Goal: Check status: Check status

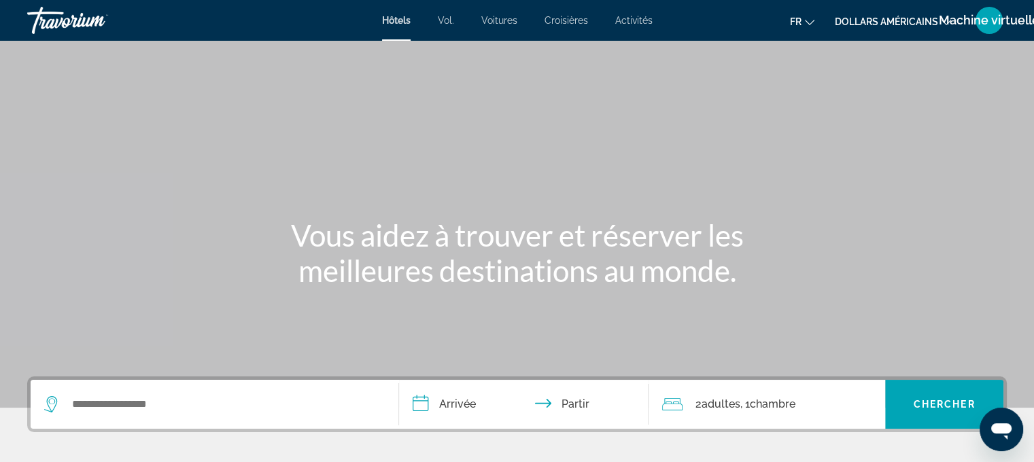
click at [776, 112] on div "Contenu principal" at bounding box center [517, 204] width 1034 height 408
click at [940, 20] on font "Machine virtuelle" at bounding box center [989, 20] width 101 height 14
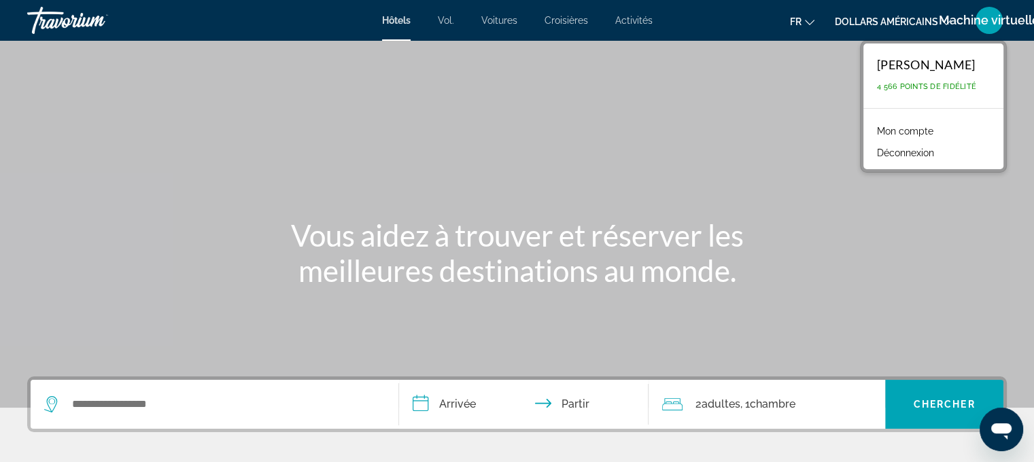
click at [840, 60] on div "Contenu principal" at bounding box center [517, 204] width 1034 height 408
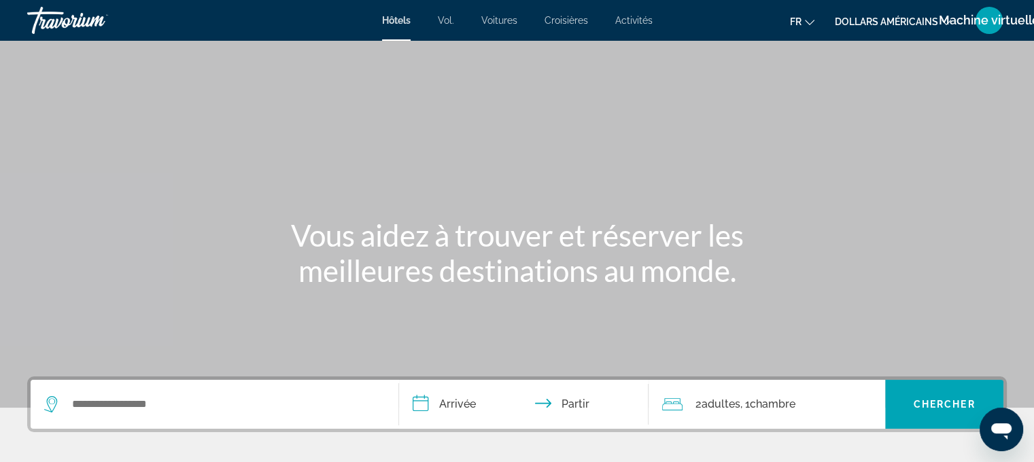
click at [856, 24] on font "dollars américains" at bounding box center [886, 21] width 103 height 11
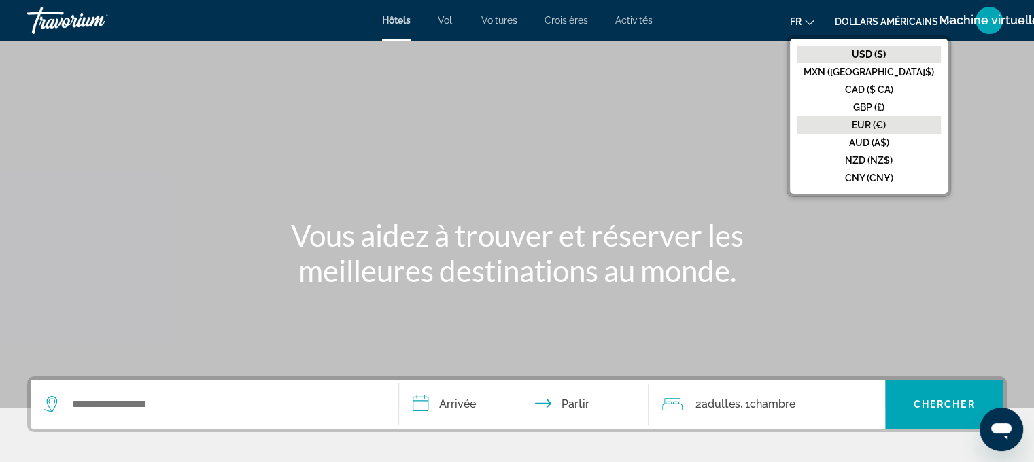
click at [886, 122] on font "EUR (€)" at bounding box center [869, 125] width 34 height 11
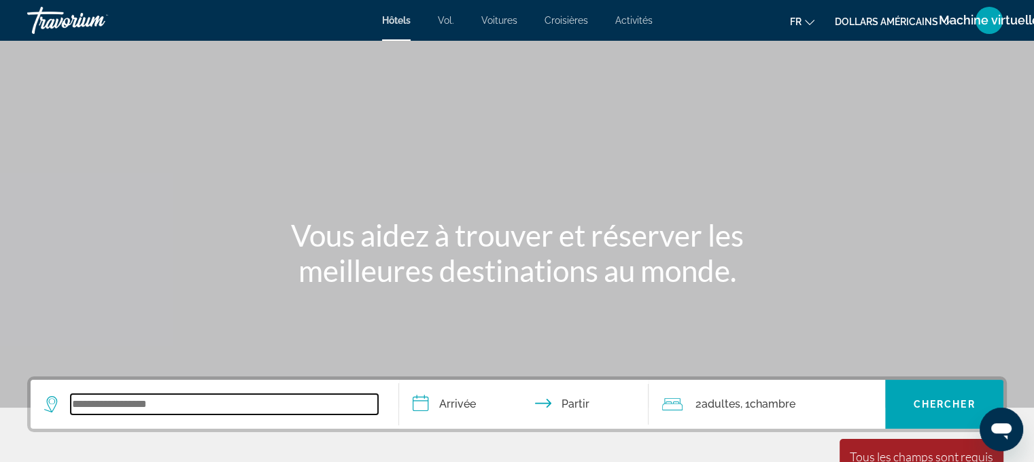
click at [167, 407] on input "Widget de recherche" at bounding box center [224, 404] width 307 height 20
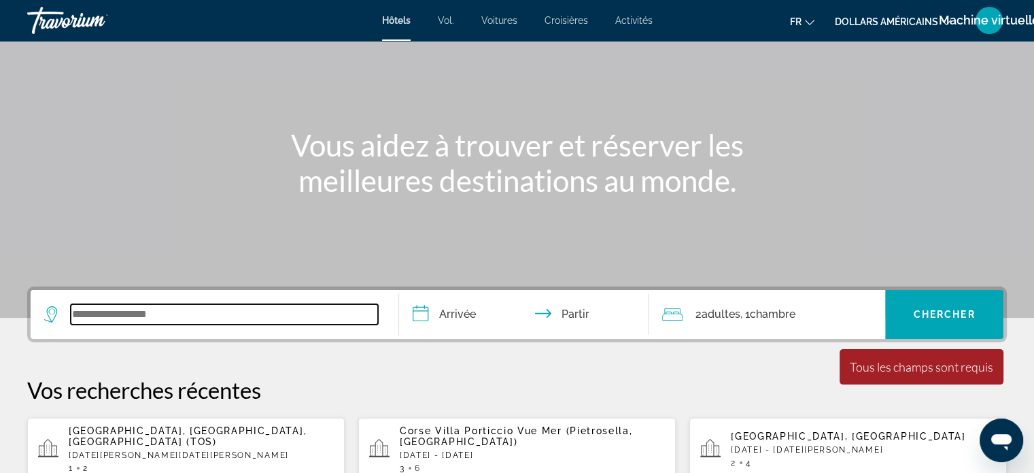
scroll to position [60, 0]
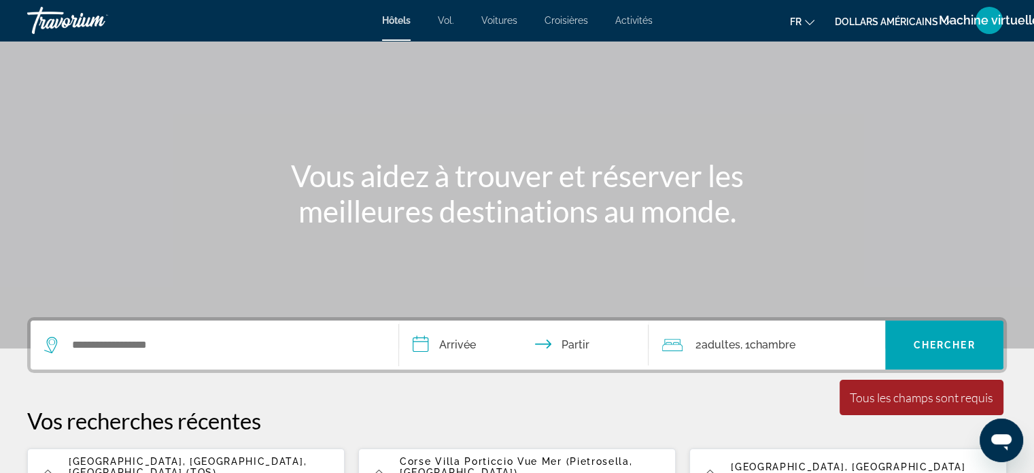
click at [993, 21] on font "Machine virtuelle" at bounding box center [989, 20] width 101 height 14
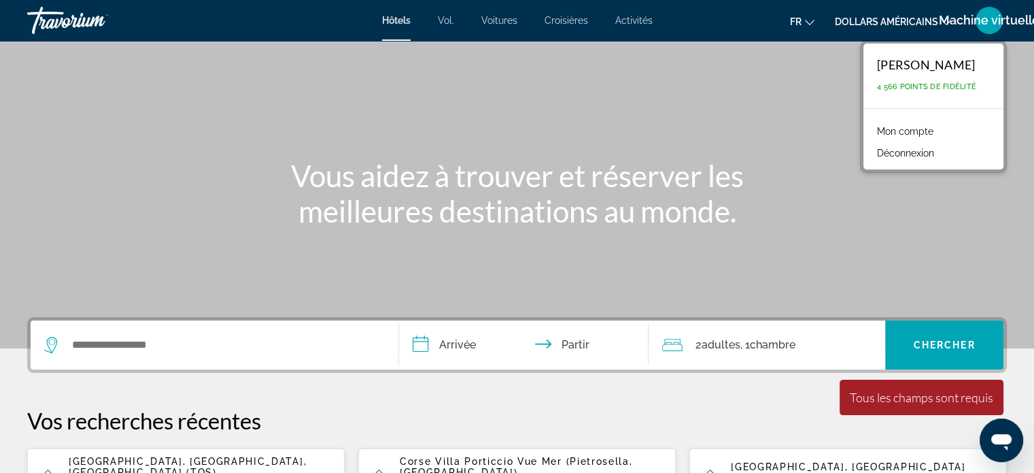
click at [922, 133] on font "Mon compte" at bounding box center [905, 131] width 56 height 11
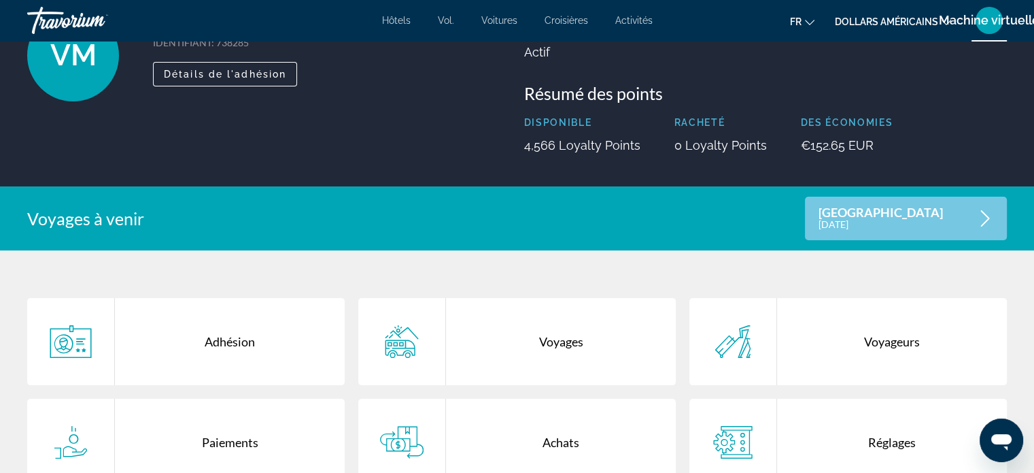
scroll to position [204, 0]
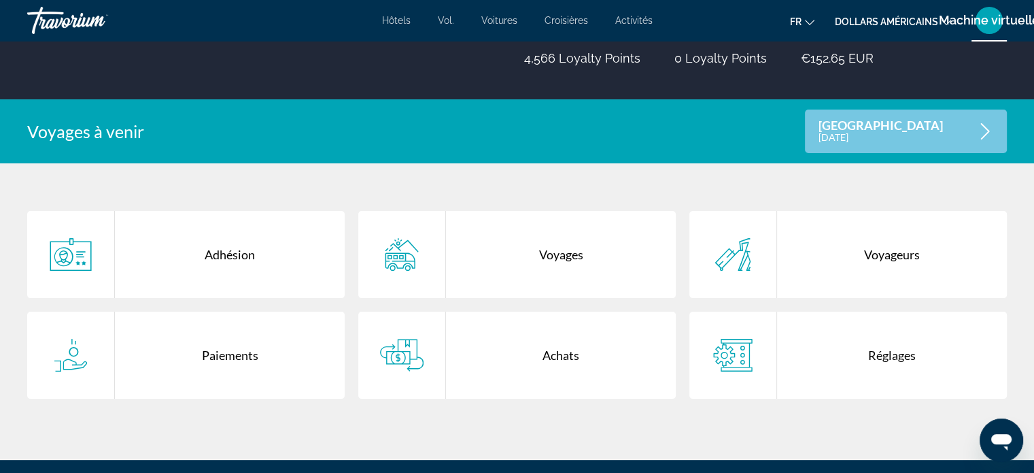
click at [571, 251] on div "Voyages" at bounding box center [561, 254] width 230 height 87
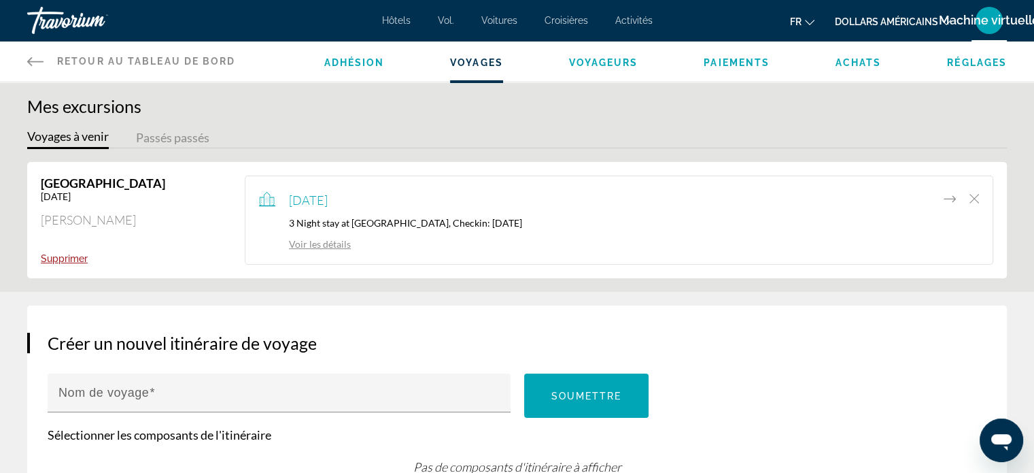
click at [306, 244] on link "Voir les détails" at bounding box center [305, 244] width 92 height 12
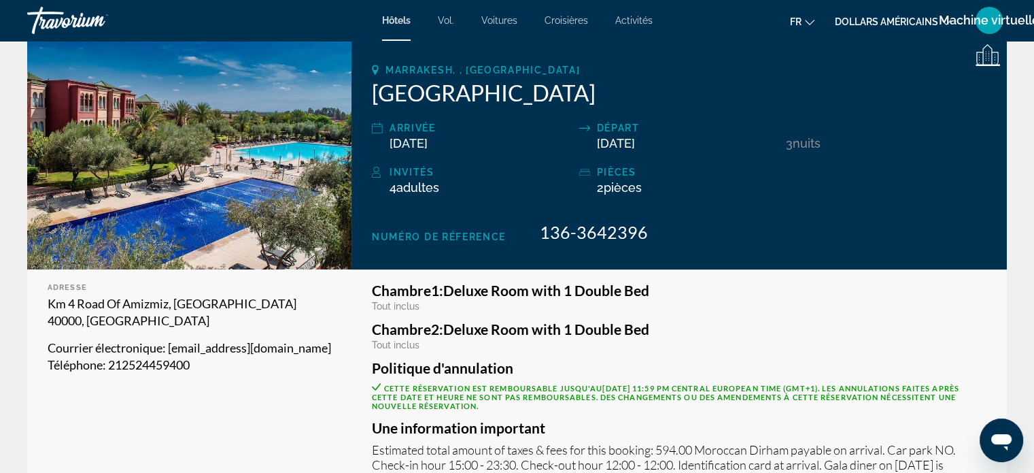
scroll to position [136, 0]
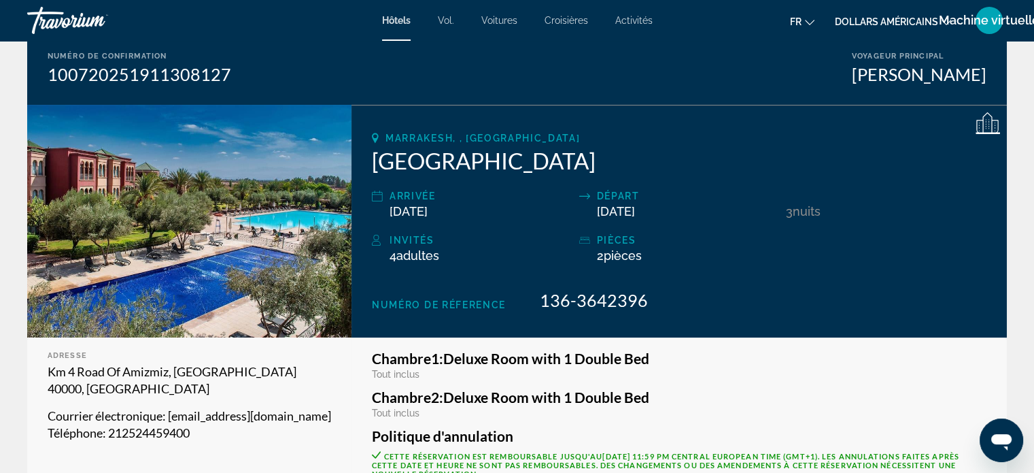
drag, startPoint x: 676, startPoint y: 165, endPoint x: 403, endPoint y: 181, distance: 273.8
click at [405, 181] on div "Marrakesh, , [GEOGRAPHIC_DATA] [GEOGRAPHIC_DATA] Arrivée [DATE] Départ [DATE] 3…" at bounding box center [679, 221] width 655 height 233
drag, startPoint x: 364, startPoint y: 158, endPoint x: 740, endPoint y: 152, distance: 376.1
click at [740, 152] on div "Marrakesh, , [GEOGRAPHIC_DATA] [GEOGRAPHIC_DATA] Arrivée [DATE] Départ [DATE] 3…" at bounding box center [679, 221] width 655 height 233
copy h2 "[GEOGRAPHIC_DATA]"
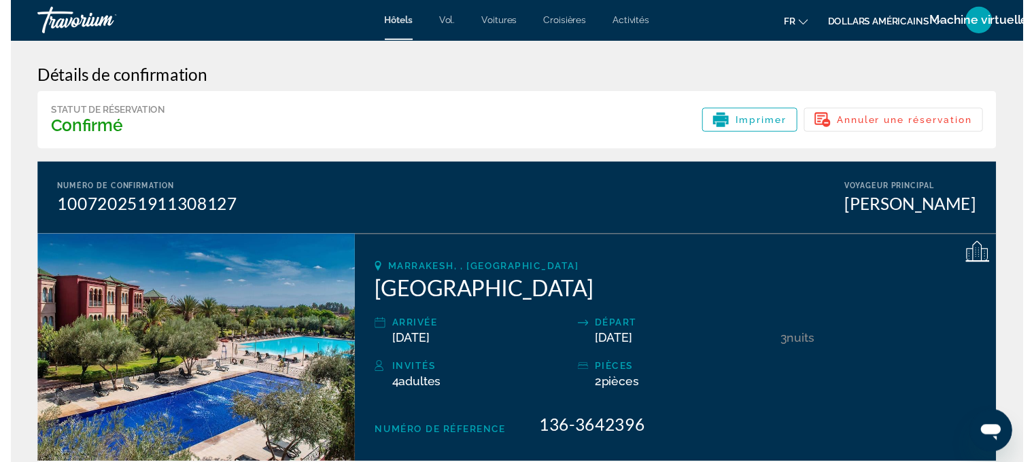
scroll to position [0, 0]
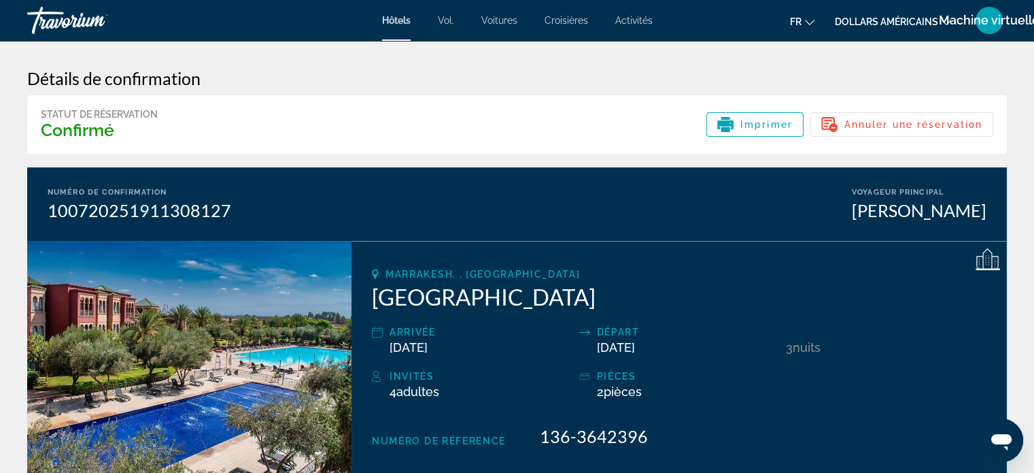
copy h2 "[GEOGRAPHIC_DATA]"
click at [396, 21] on font "Hôtels" at bounding box center [396, 20] width 29 height 11
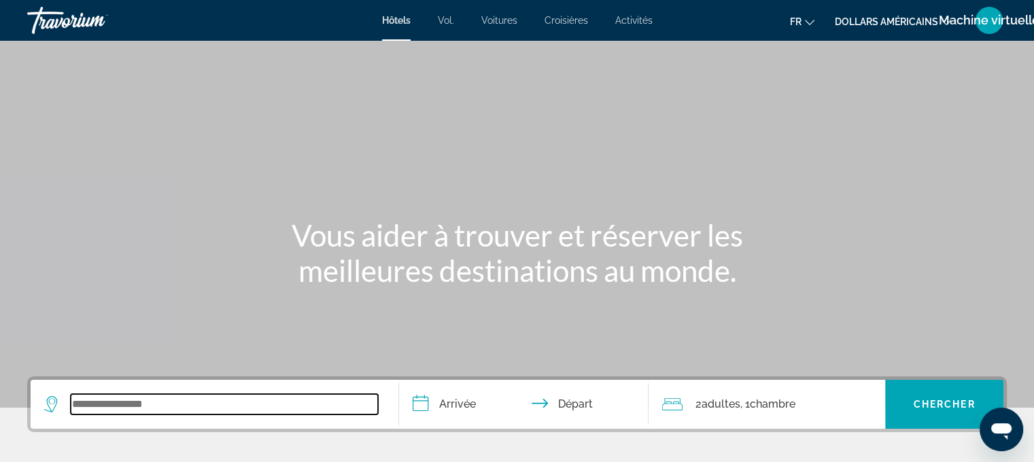
click at [220, 397] on input "Search widget" at bounding box center [224, 404] width 307 height 20
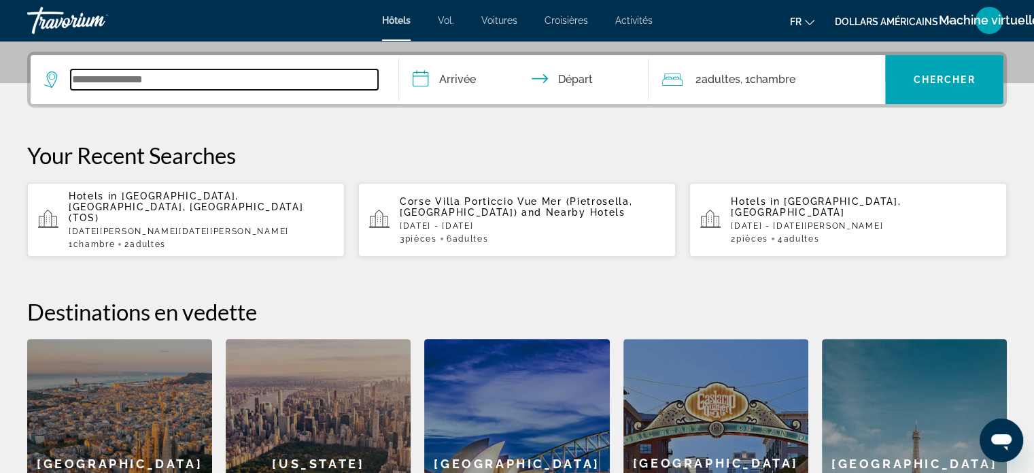
scroll to position [332, 0]
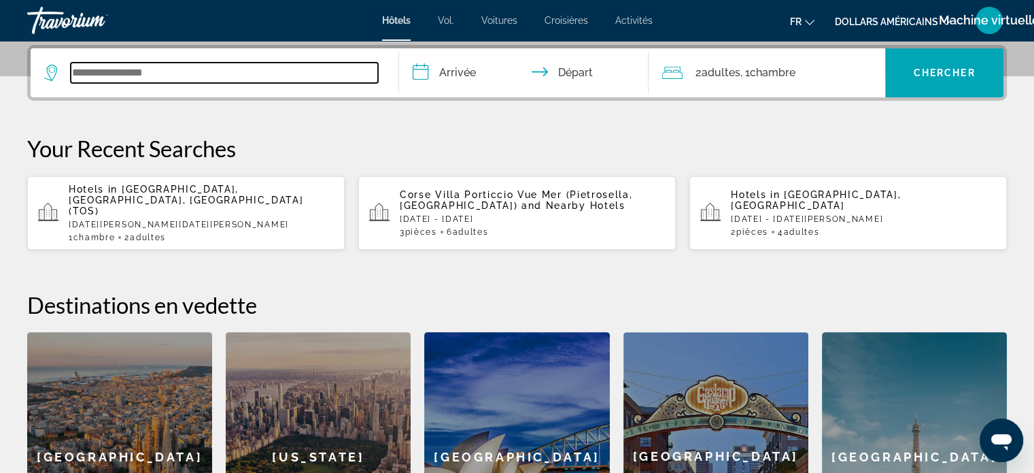
paste input "**********"
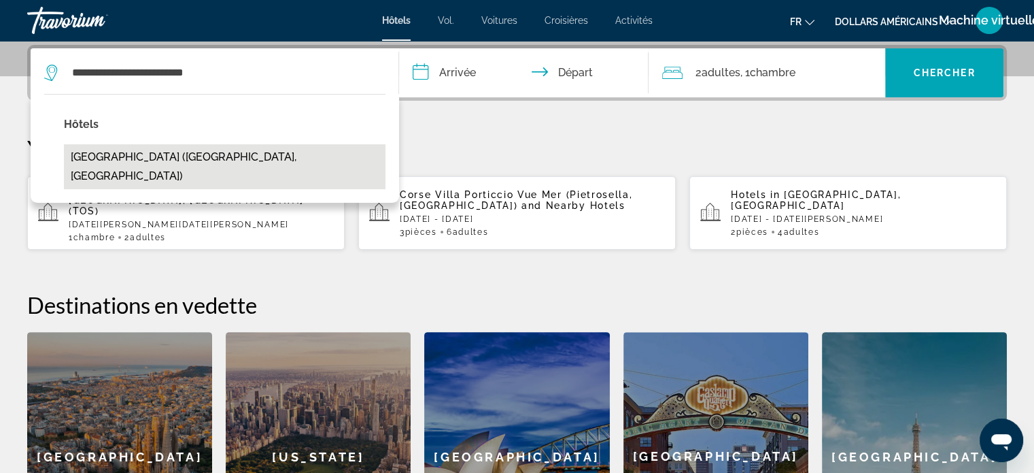
click at [169, 157] on button "[GEOGRAPHIC_DATA] ([GEOGRAPHIC_DATA], [GEOGRAPHIC_DATA])" at bounding box center [225, 166] width 322 height 45
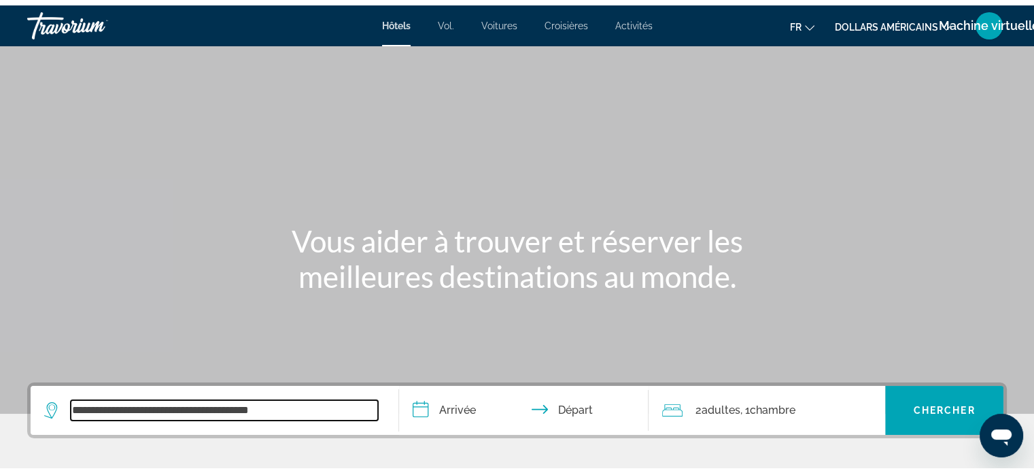
scroll to position [204, 0]
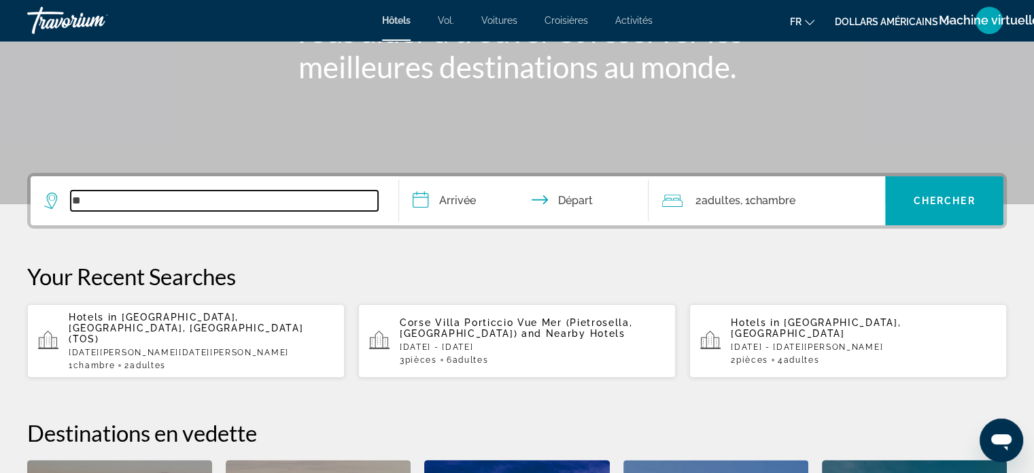
type input "*"
